Goal: Find specific page/section: Find specific page/section

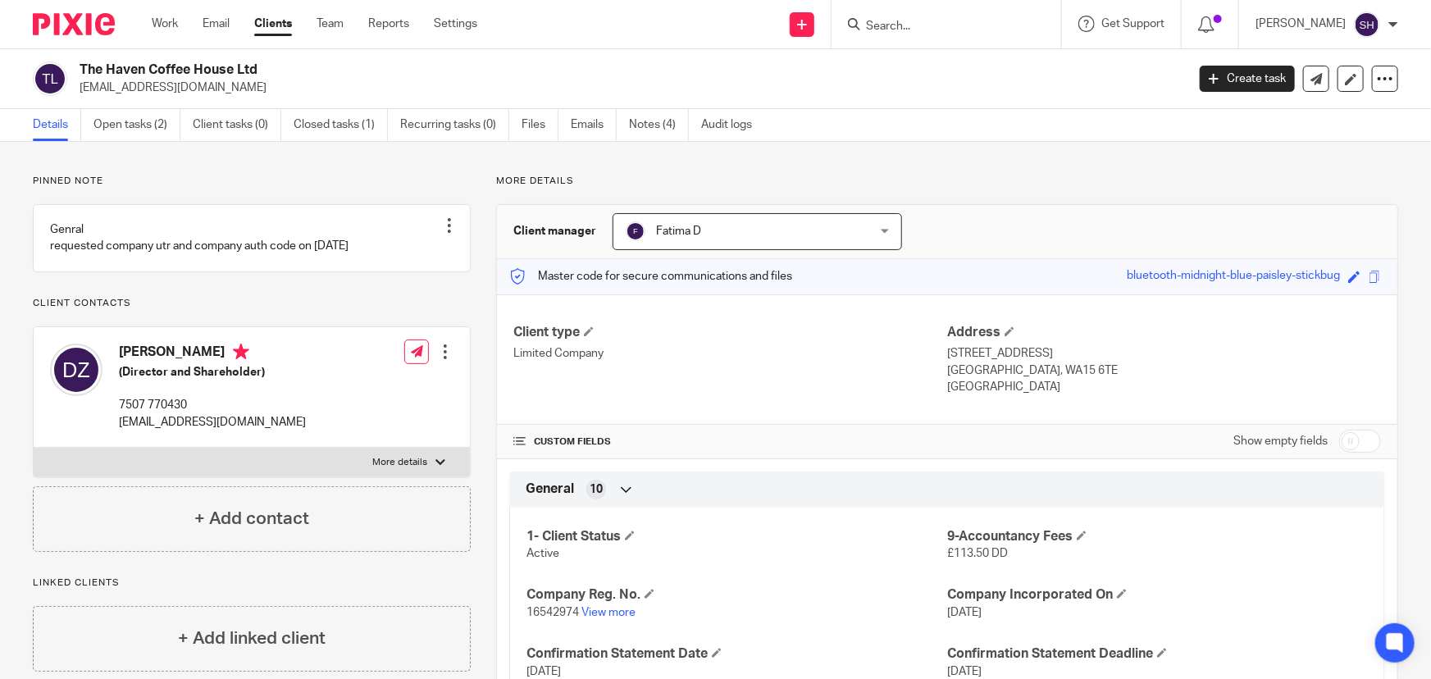
click at [894, 20] on input "Search" at bounding box center [938, 27] width 148 height 15
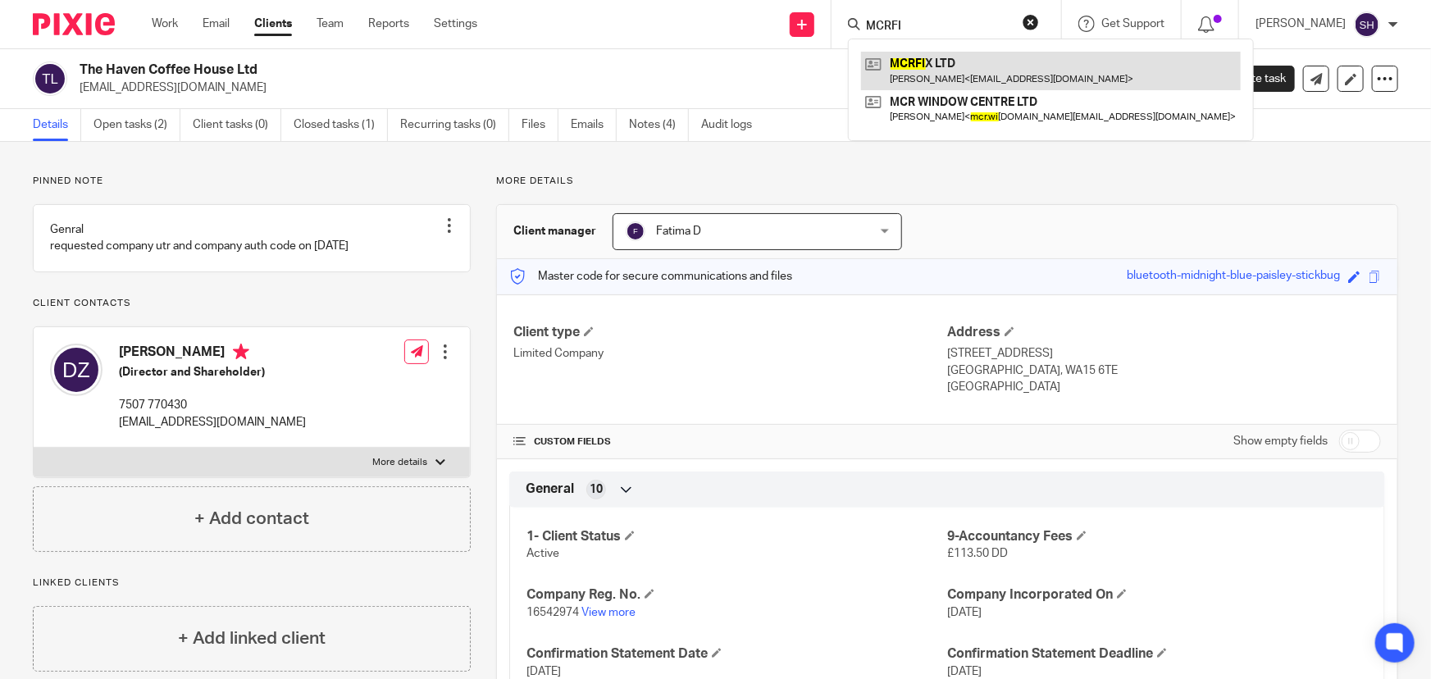
type input "MCRFI"
click at [897, 60] on link at bounding box center [1051, 71] width 380 height 38
